Goal: Task Accomplishment & Management: Use online tool/utility

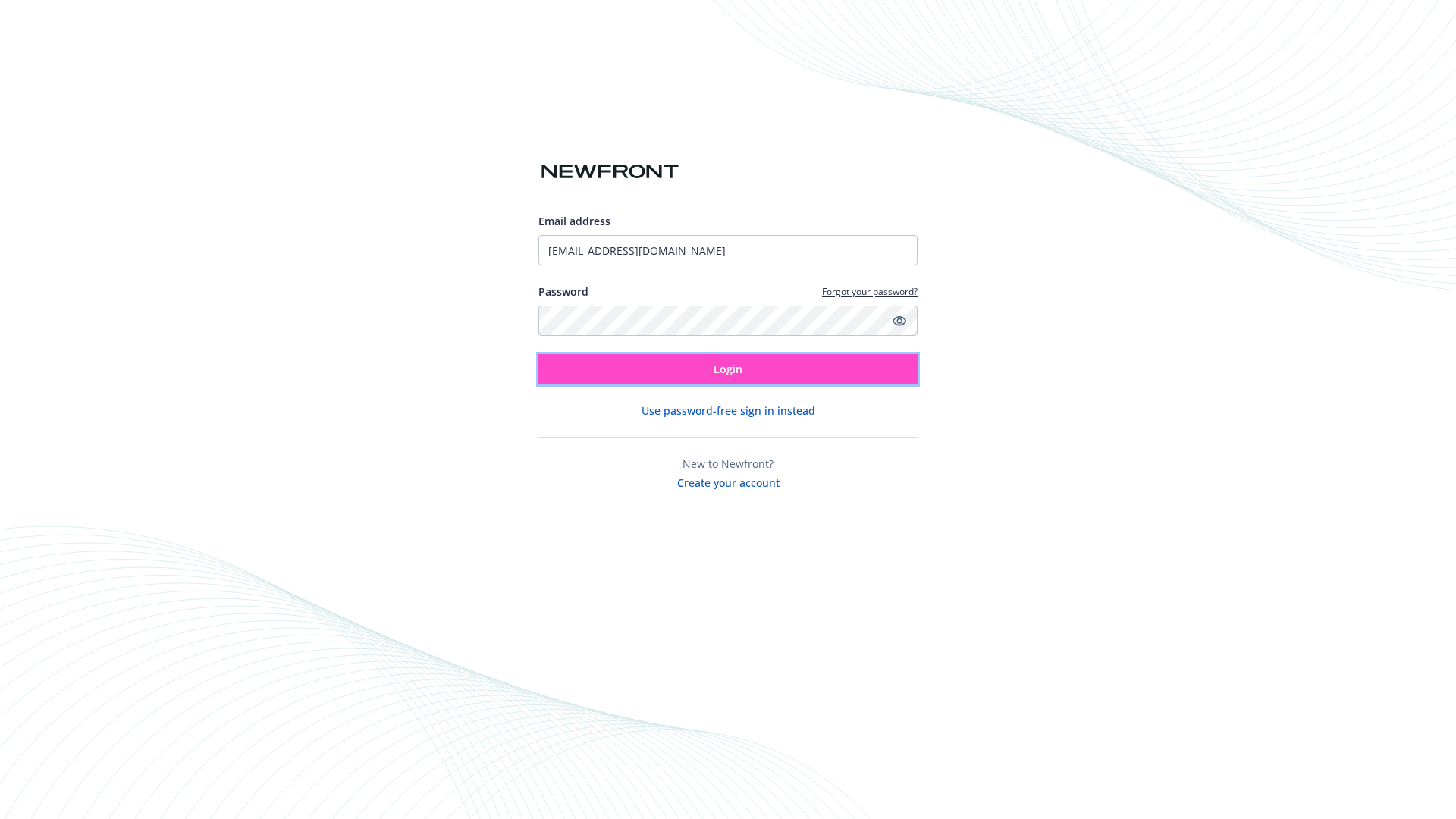
click at [728, 369] on span "Login" at bounding box center [727, 368] width 29 height 14
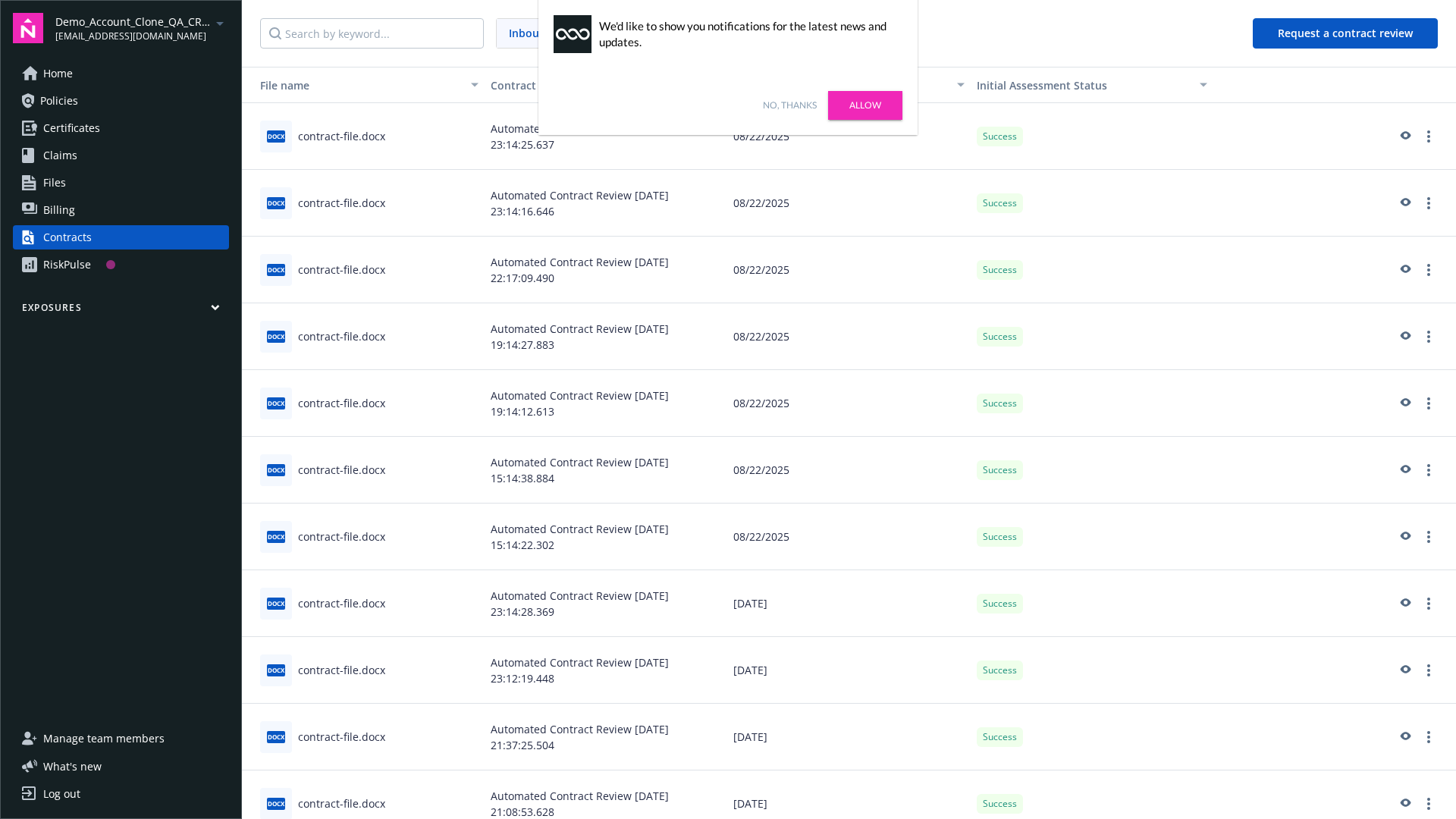
click at [789, 106] on link "No, thanks" at bounding box center [789, 105] width 54 height 14
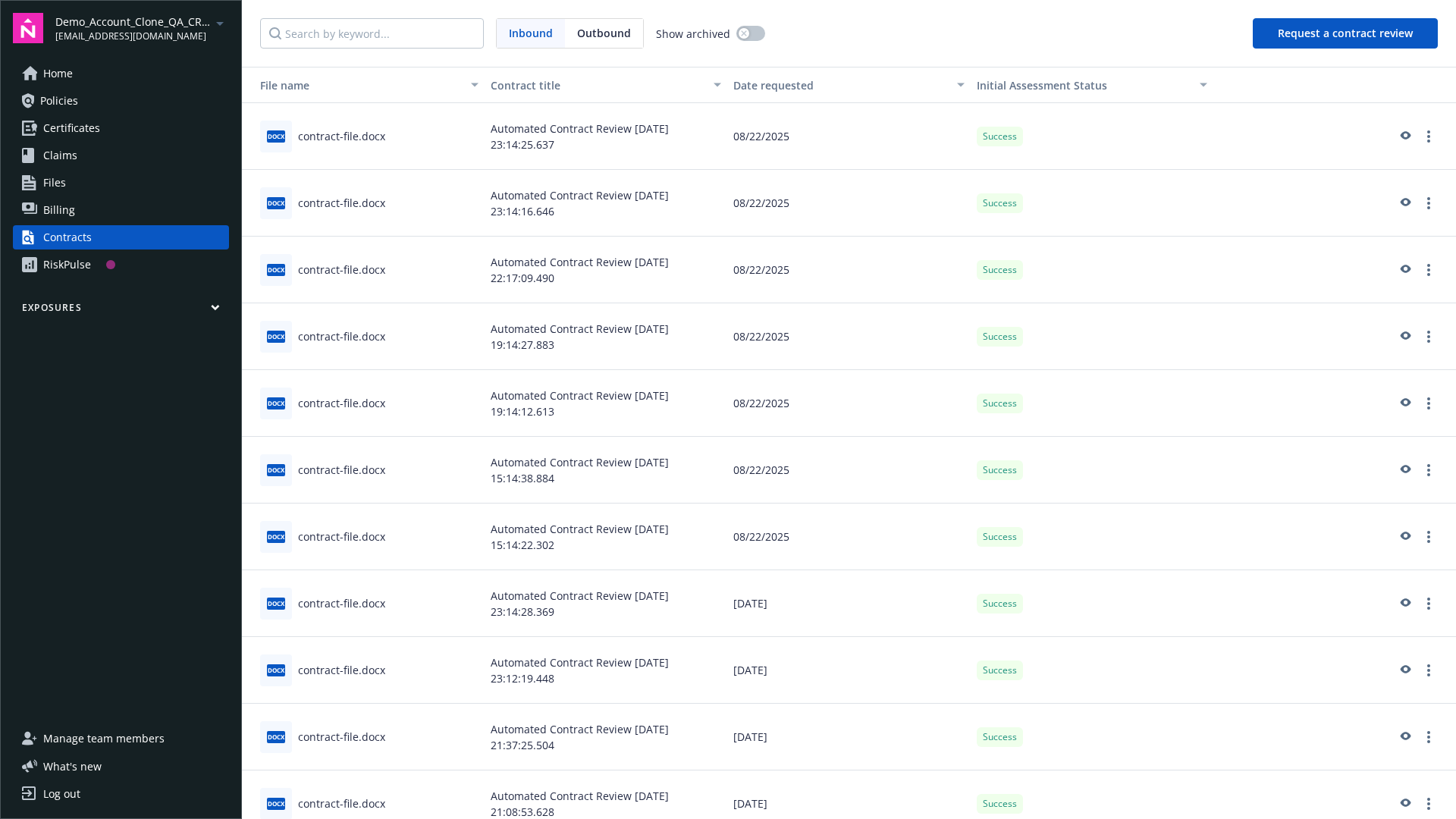
click at [1346, 33] on button "Request a contract review" at bounding box center [1345, 33] width 185 height 31
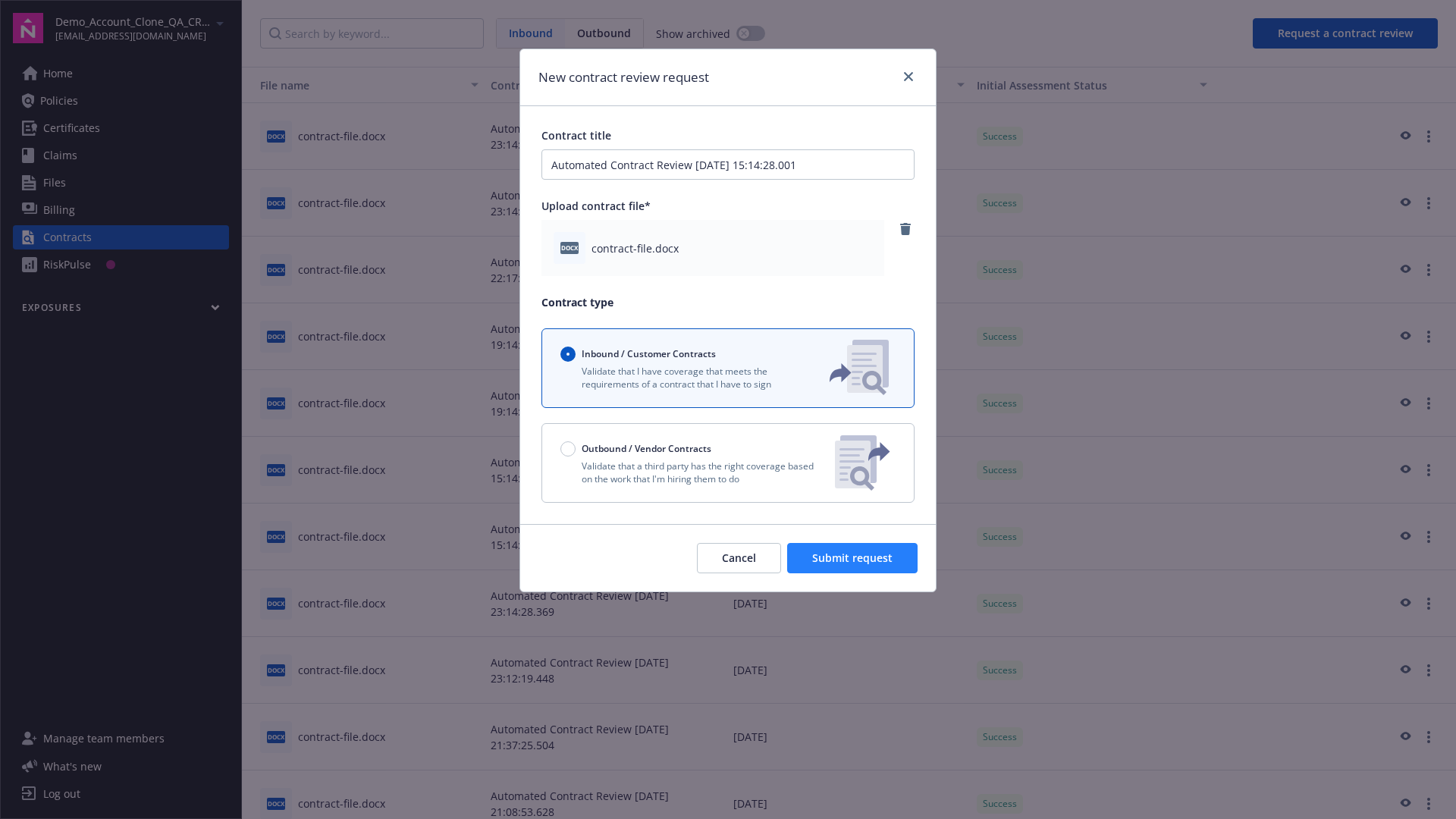
type input "Automated Contract Review [DATE] 15:14:28.001"
click at [853, 558] on span "Submit request" at bounding box center [852, 557] width 80 height 14
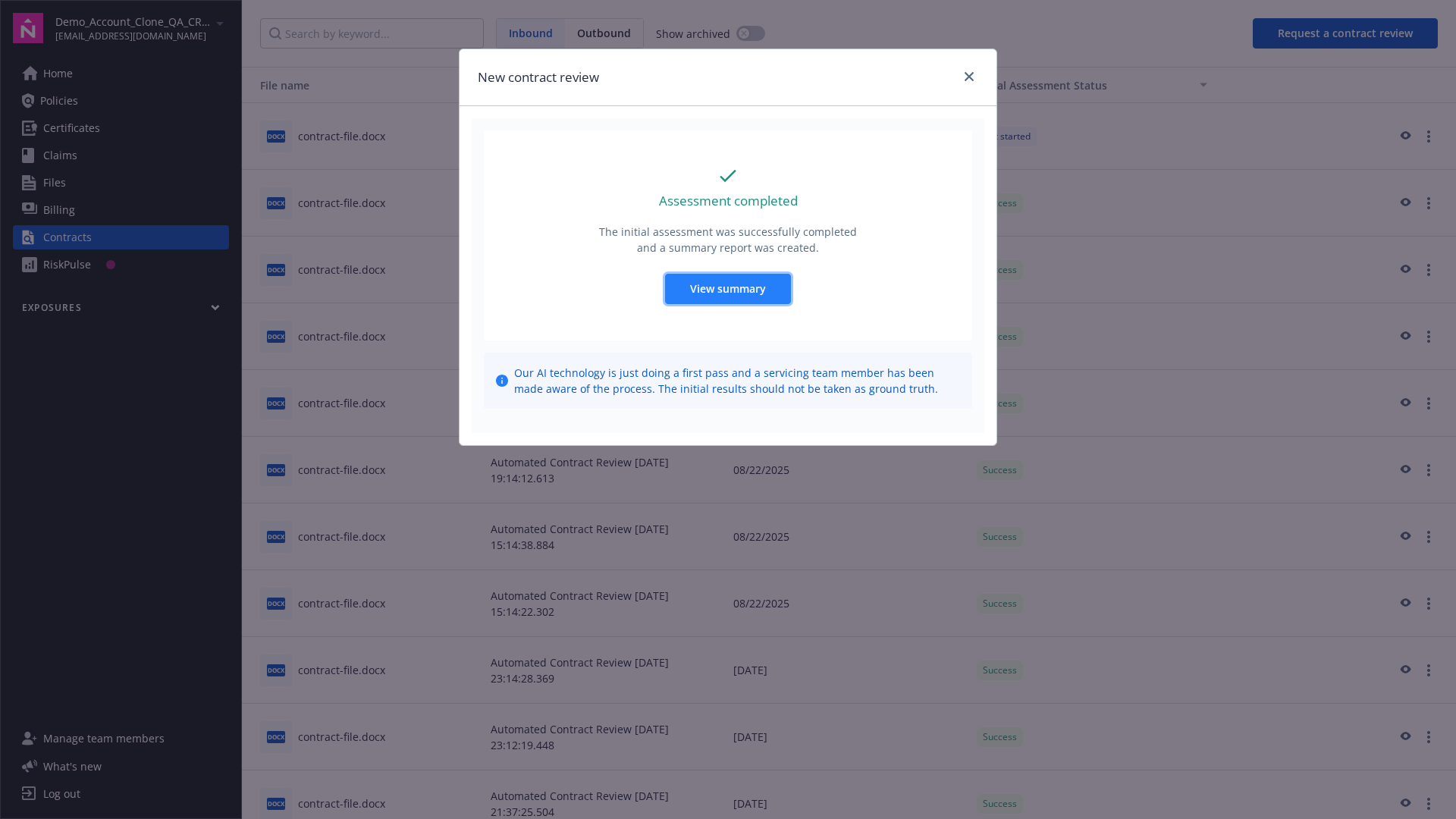
click at [727, 288] on span "View summary" at bounding box center [728, 288] width 76 height 14
